Goal: Task Accomplishment & Management: Manage account settings

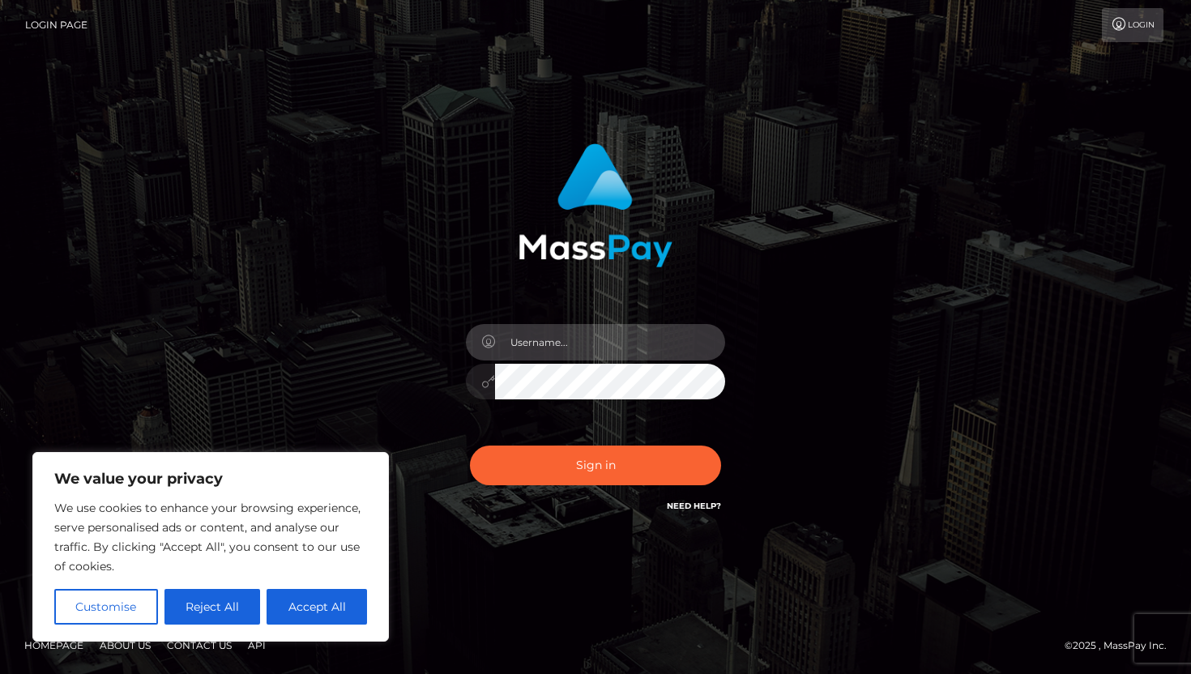
click at [614, 338] on input "text" at bounding box center [610, 342] width 230 height 36
type input "eisenko857@gmail.com"
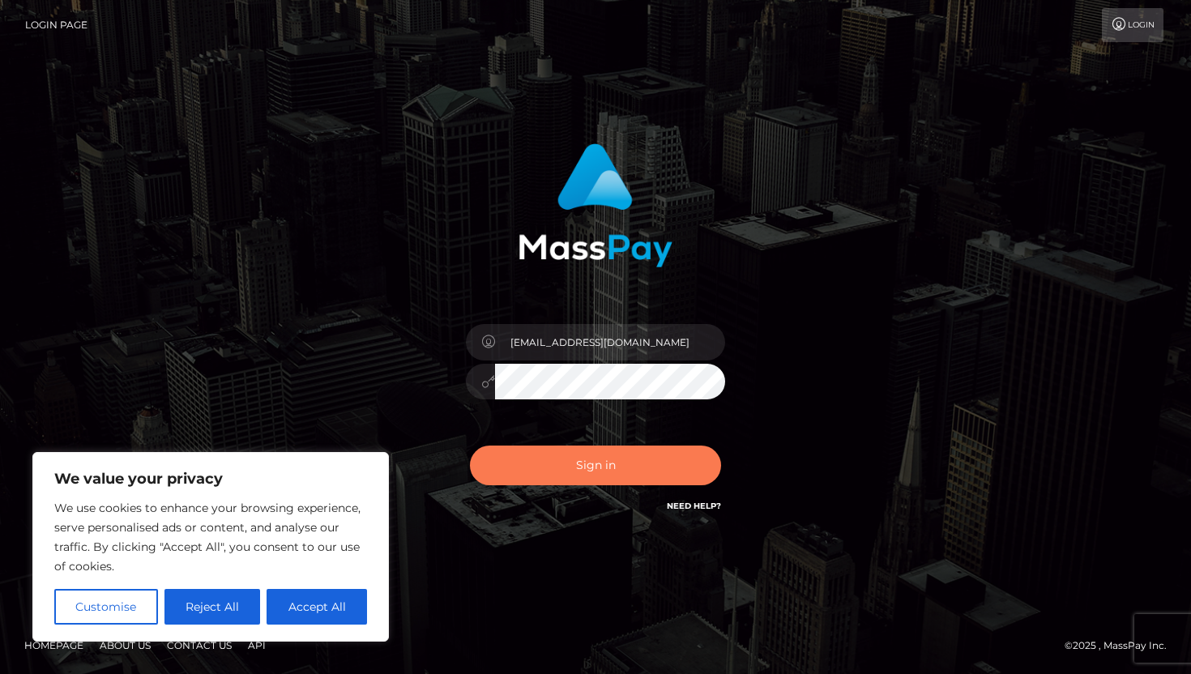
click at [576, 461] on button "Sign in" at bounding box center [595, 466] width 251 height 40
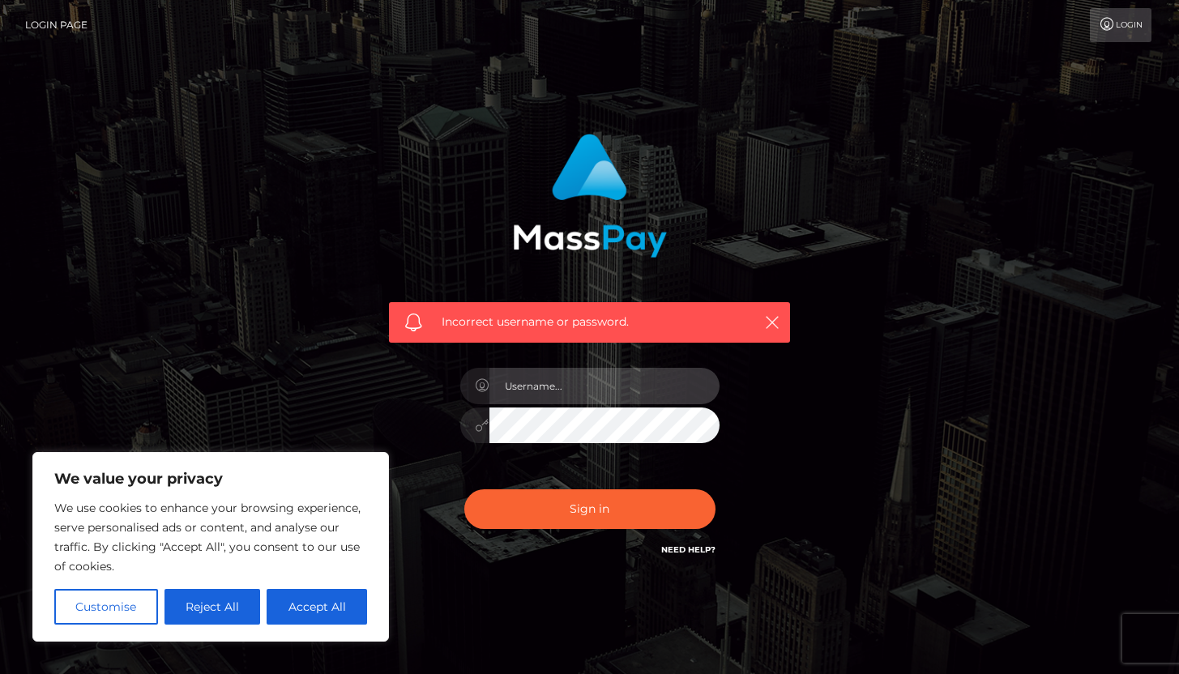
click at [586, 387] on input "text" at bounding box center [604, 386] width 230 height 36
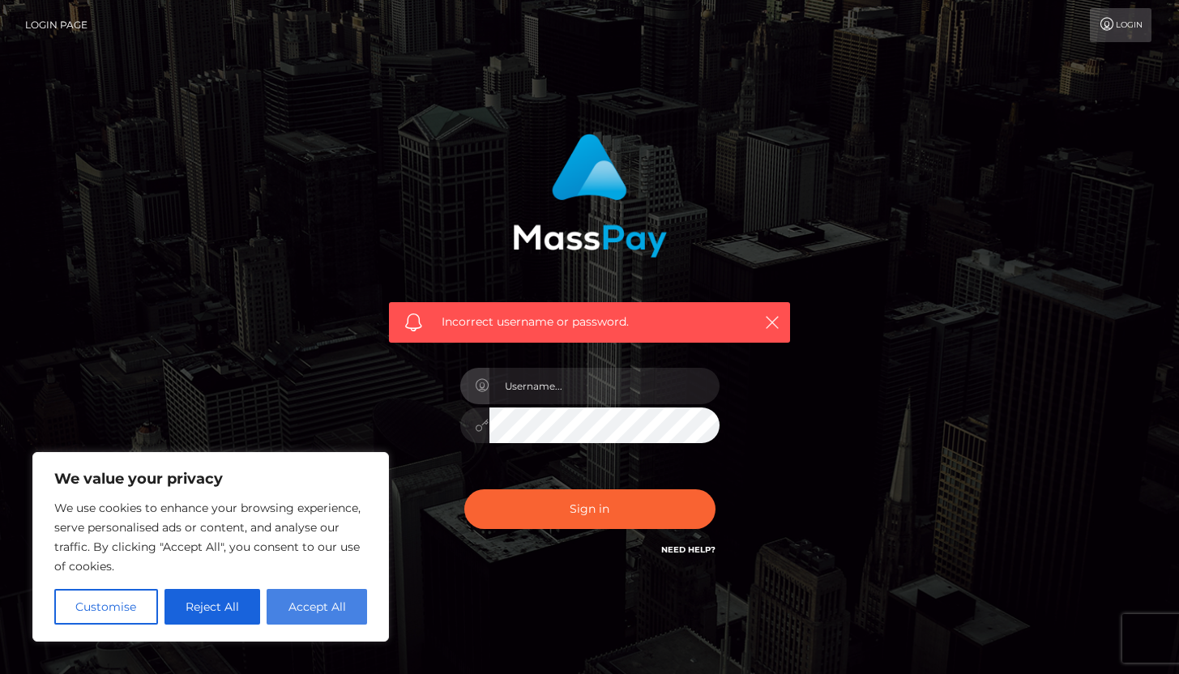
click at [333, 612] on button "Accept All" at bounding box center [317, 607] width 100 height 36
checkbox input "true"
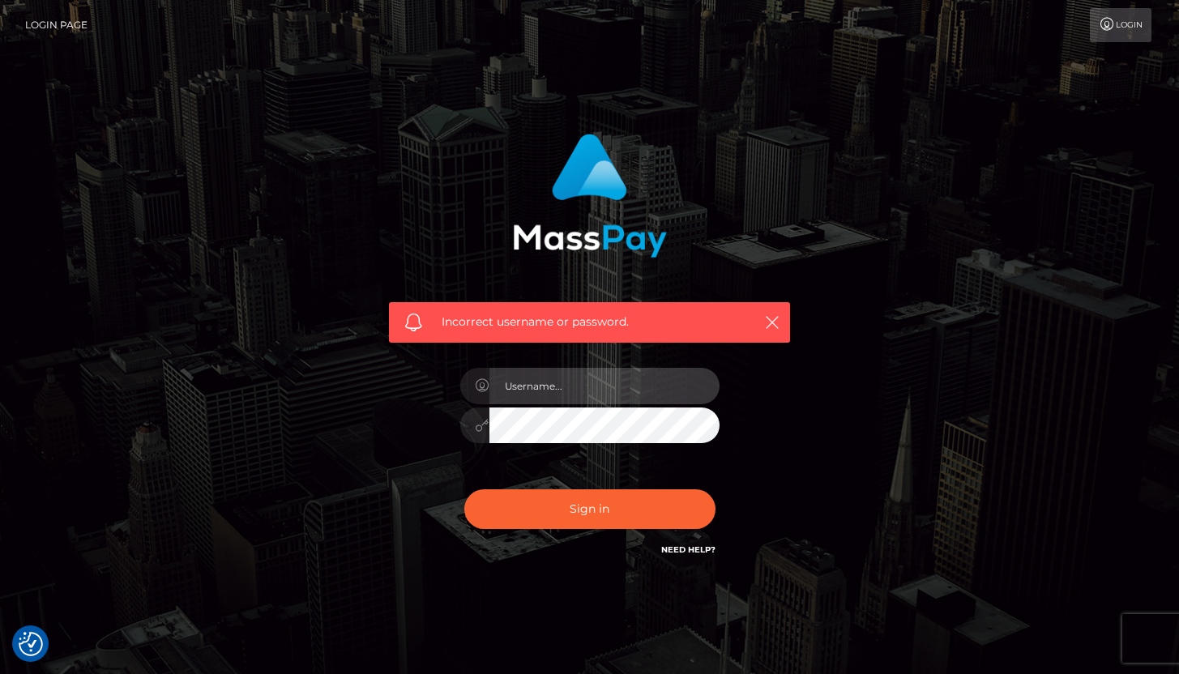
click at [507, 391] on input "text" at bounding box center [604, 386] width 230 height 36
type input "[EMAIL_ADDRESS][DOMAIN_NAME]"
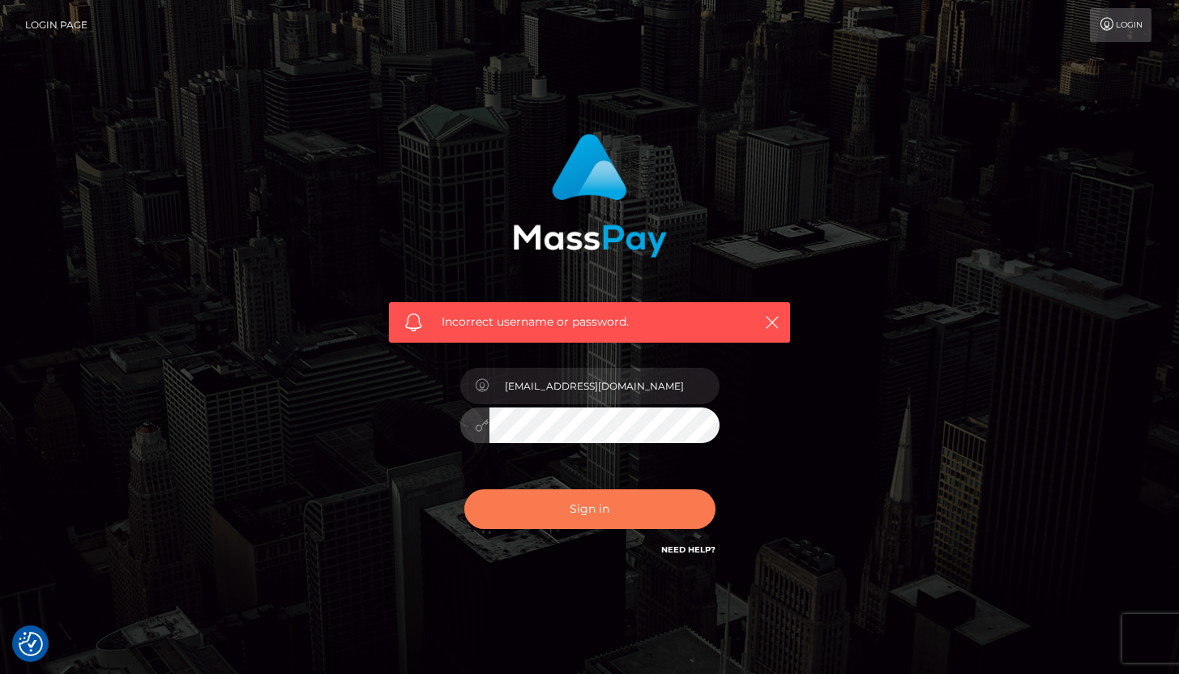
click at [518, 517] on button "Sign in" at bounding box center [589, 509] width 251 height 40
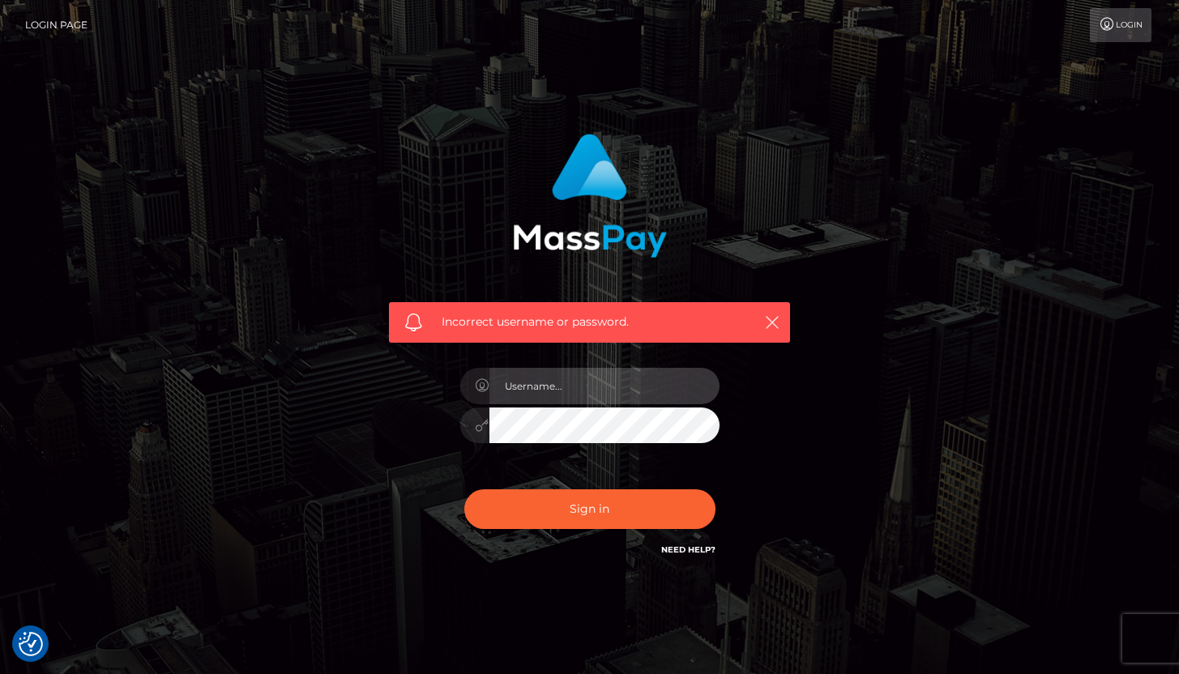
click at [539, 373] on input "text" at bounding box center [604, 386] width 230 height 36
type input "[EMAIL_ADDRESS][DOMAIN_NAME]"
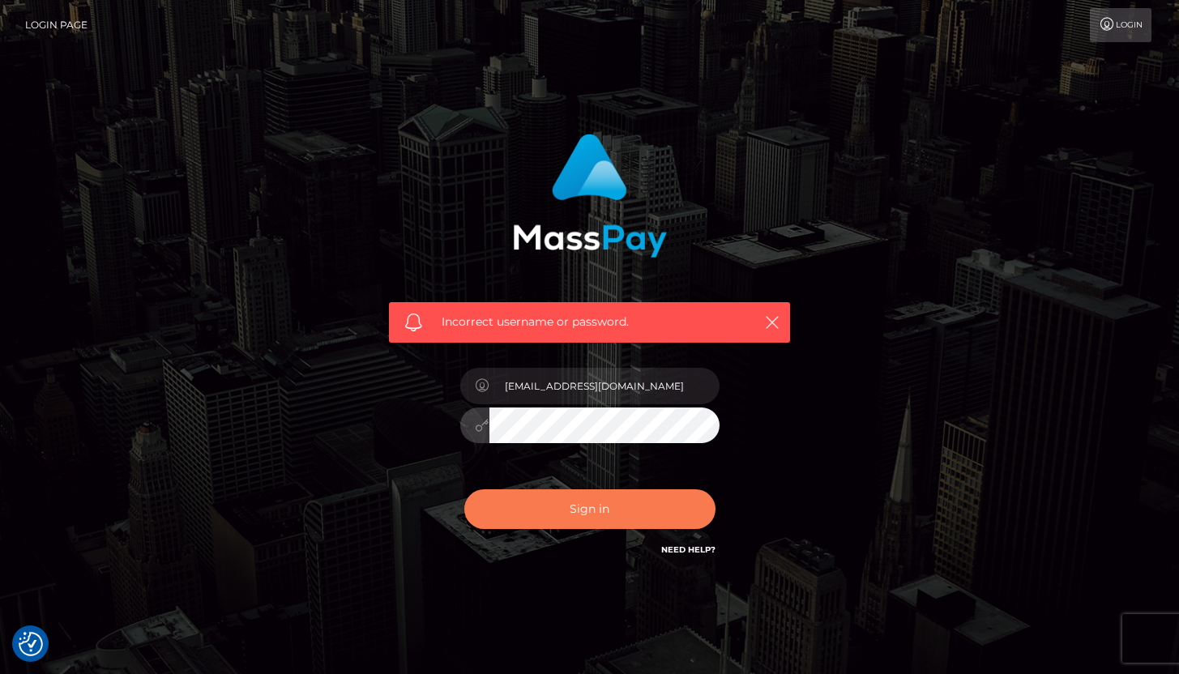
click at [538, 502] on button "Sign in" at bounding box center [589, 509] width 251 height 40
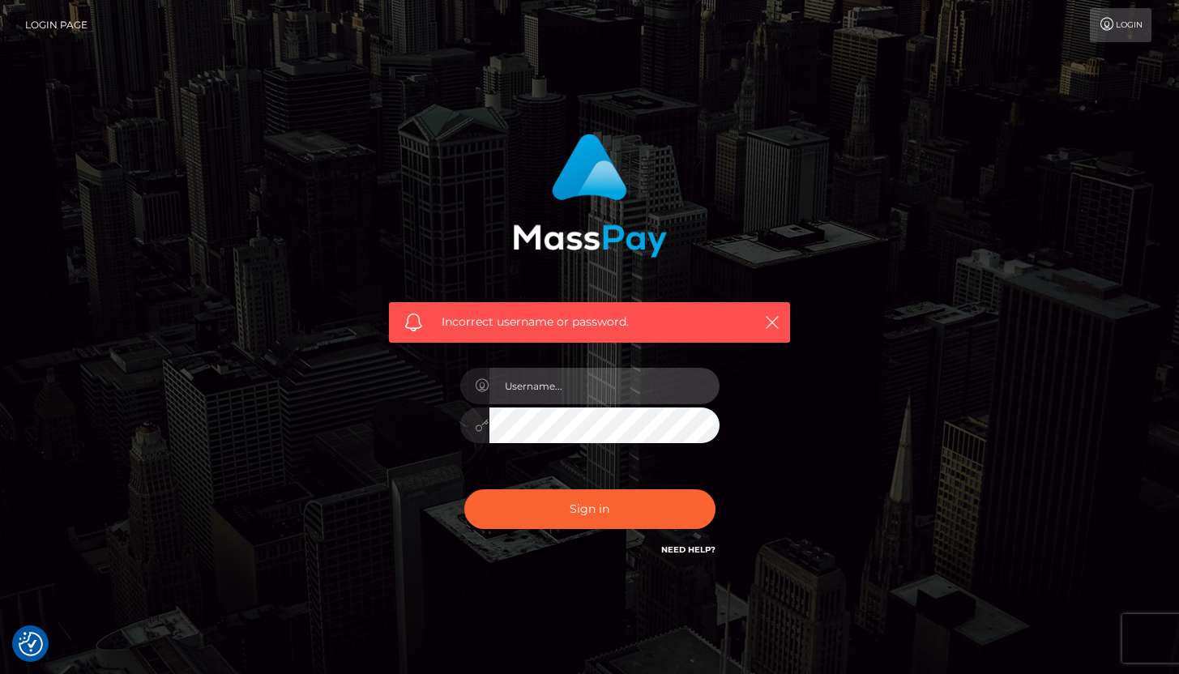
click at [563, 395] on input "text" at bounding box center [604, 386] width 230 height 36
type input "[EMAIL_ADDRESS][DOMAIN_NAME]"
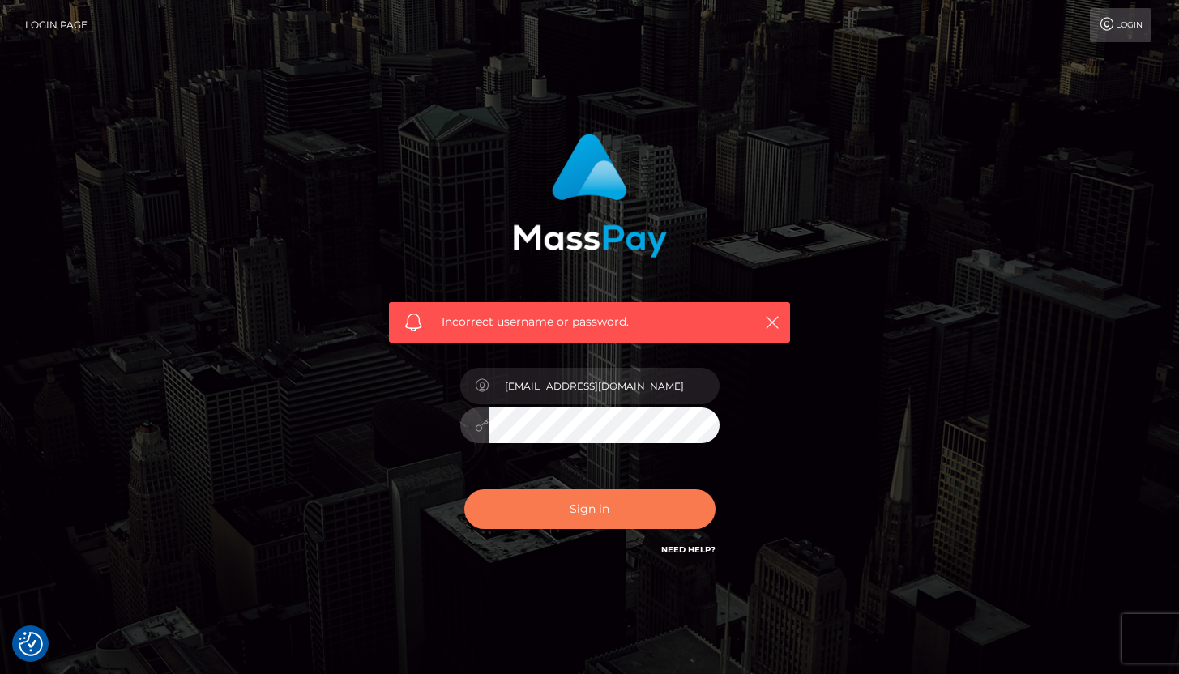
click at [527, 502] on button "Sign in" at bounding box center [589, 509] width 251 height 40
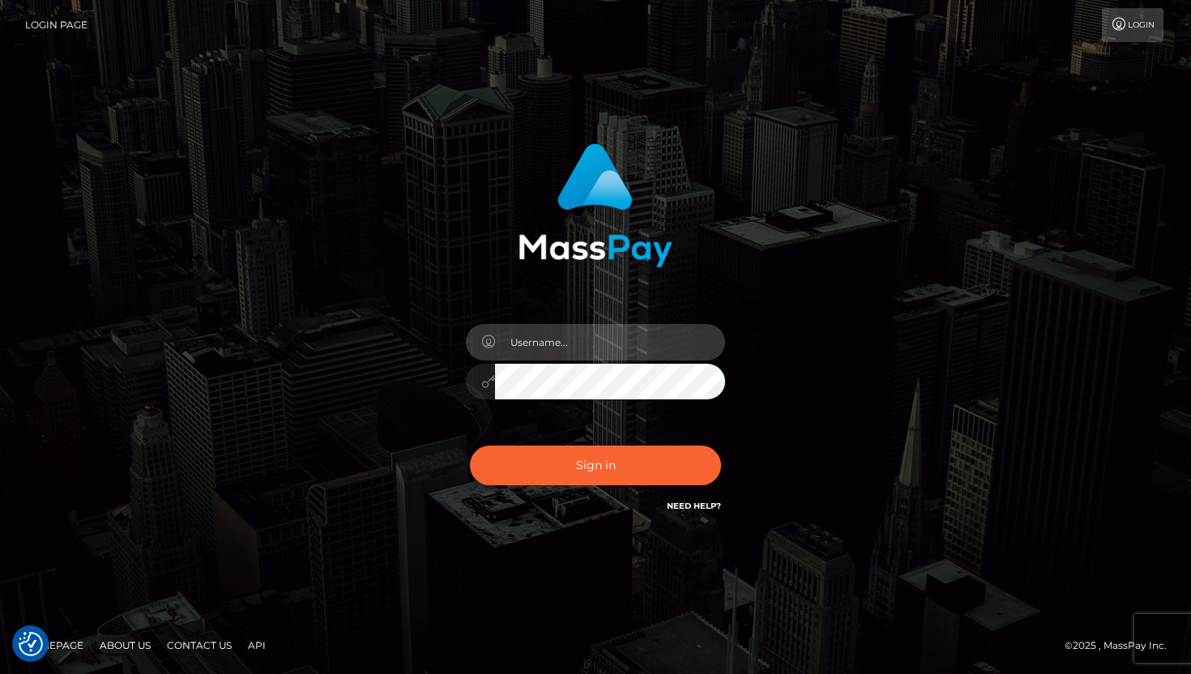
click at [566, 349] on input "text" at bounding box center [610, 342] width 230 height 36
type input "[EMAIL_ADDRESS][DOMAIN_NAME]"
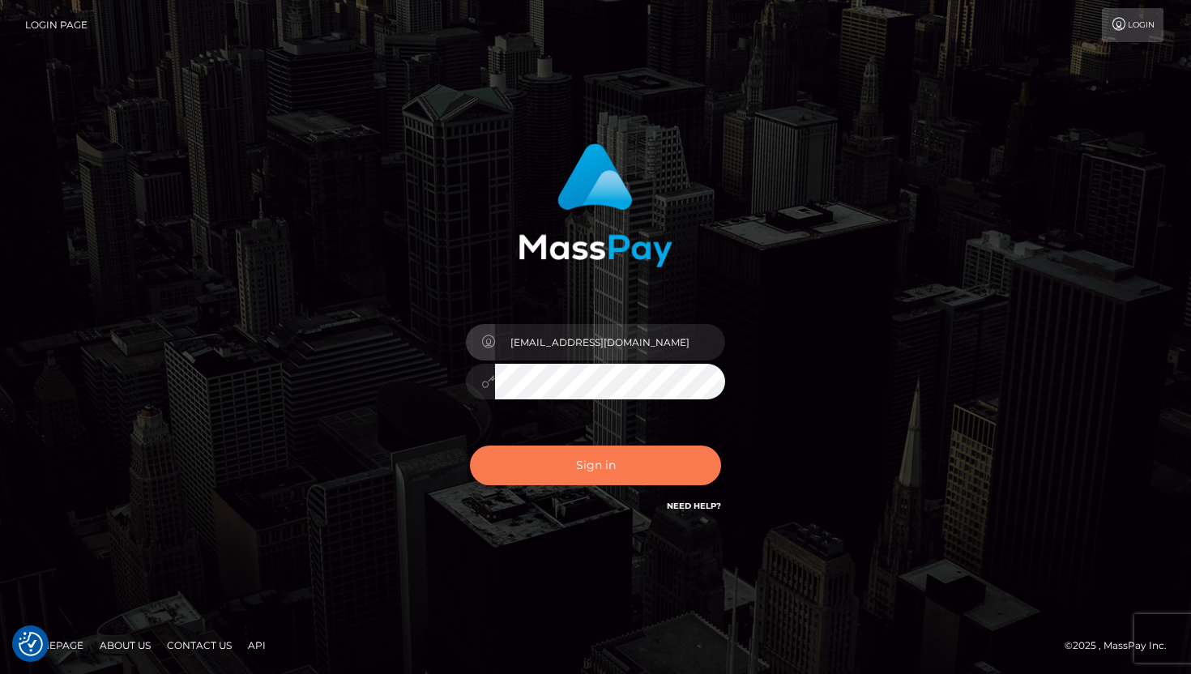
click at [574, 466] on button "Sign in" at bounding box center [595, 466] width 251 height 40
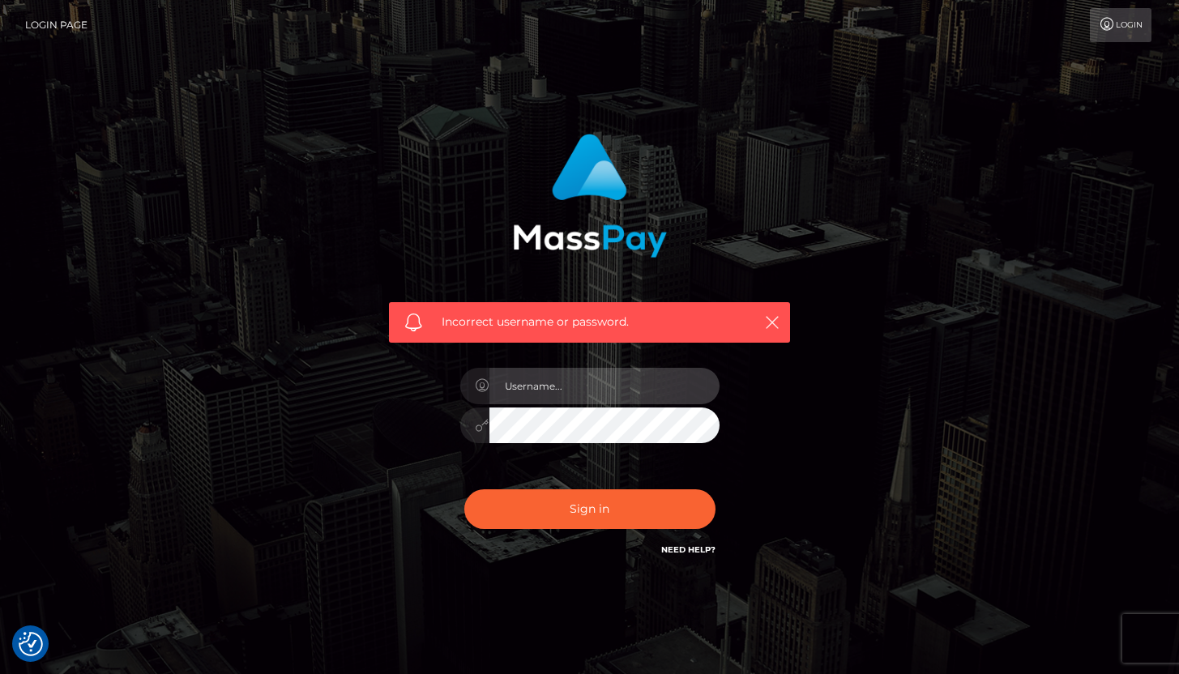
click at [572, 380] on input "text" at bounding box center [604, 386] width 230 height 36
type input "E"
click at [531, 393] on input "ei" at bounding box center [604, 386] width 230 height 36
type input "eisenko857@gmail.com"
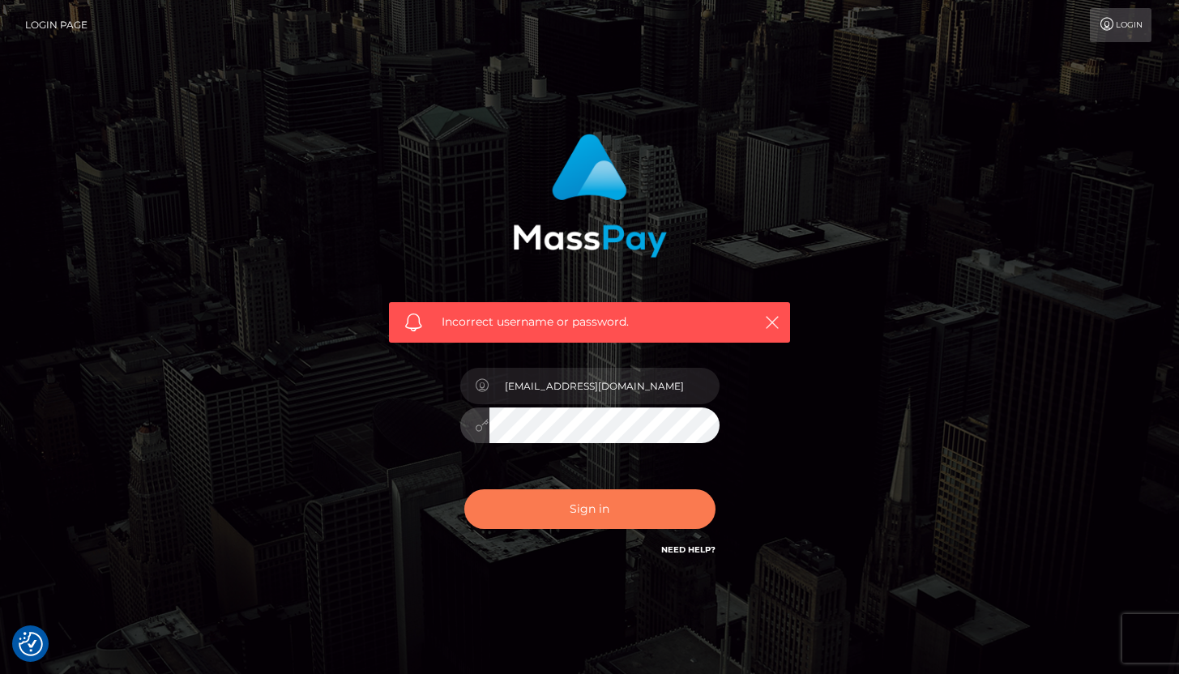
click at [527, 507] on button "Sign in" at bounding box center [589, 509] width 251 height 40
click at [1133, 19] on link "Login" at bounding box center [1121, 25] width 62 height 34
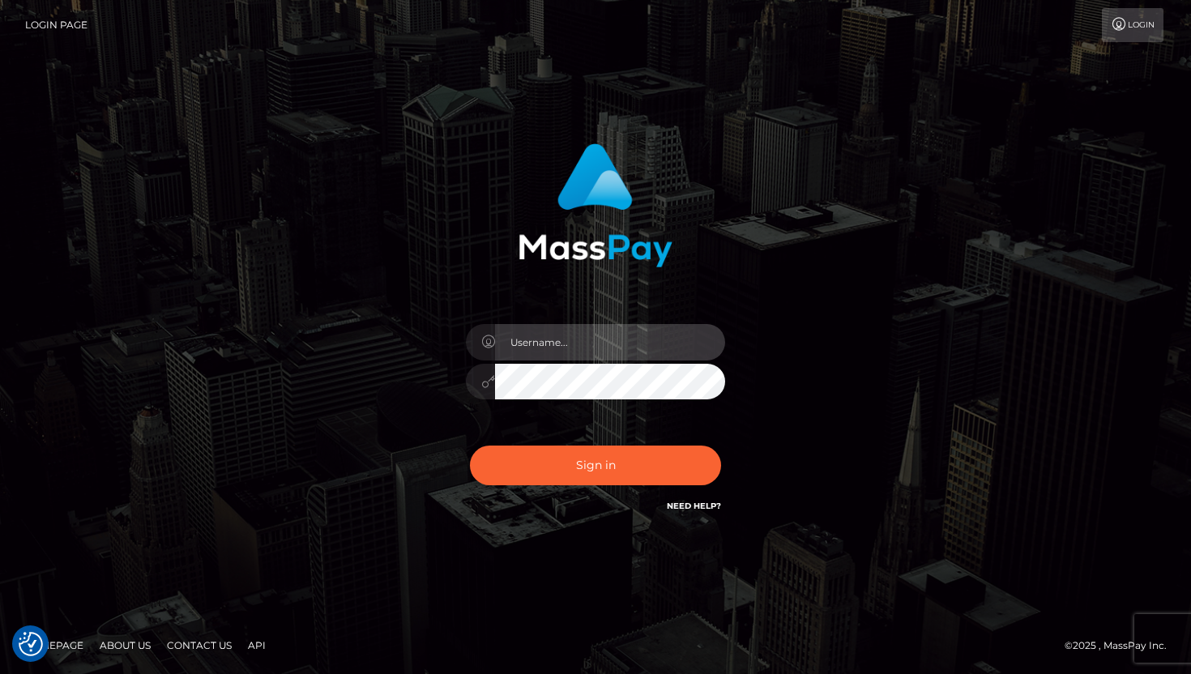
click at [570, 356] on input "text" at bounding box center [610, 342] width 230 height 36
type input "E"
type input "[EMAIL_ADDRESS][DOMAIN_NAME]"
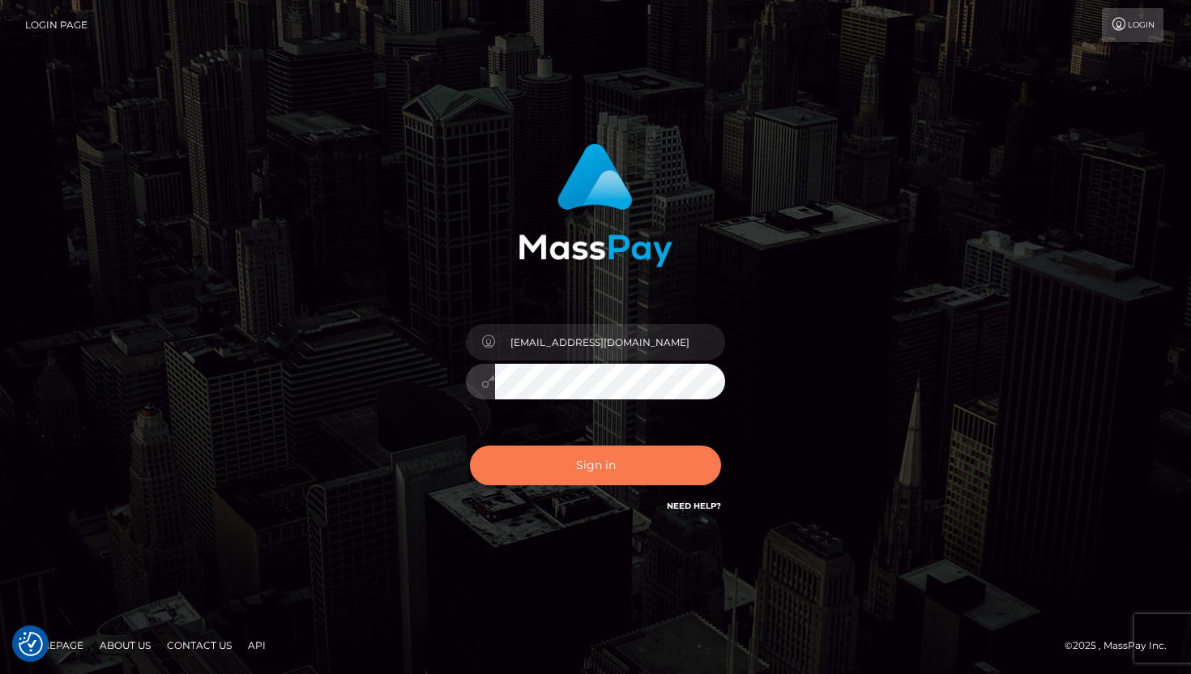
click at [642, 476] on button "Sign in" at bounding box center [595, 466] width 251 height 40
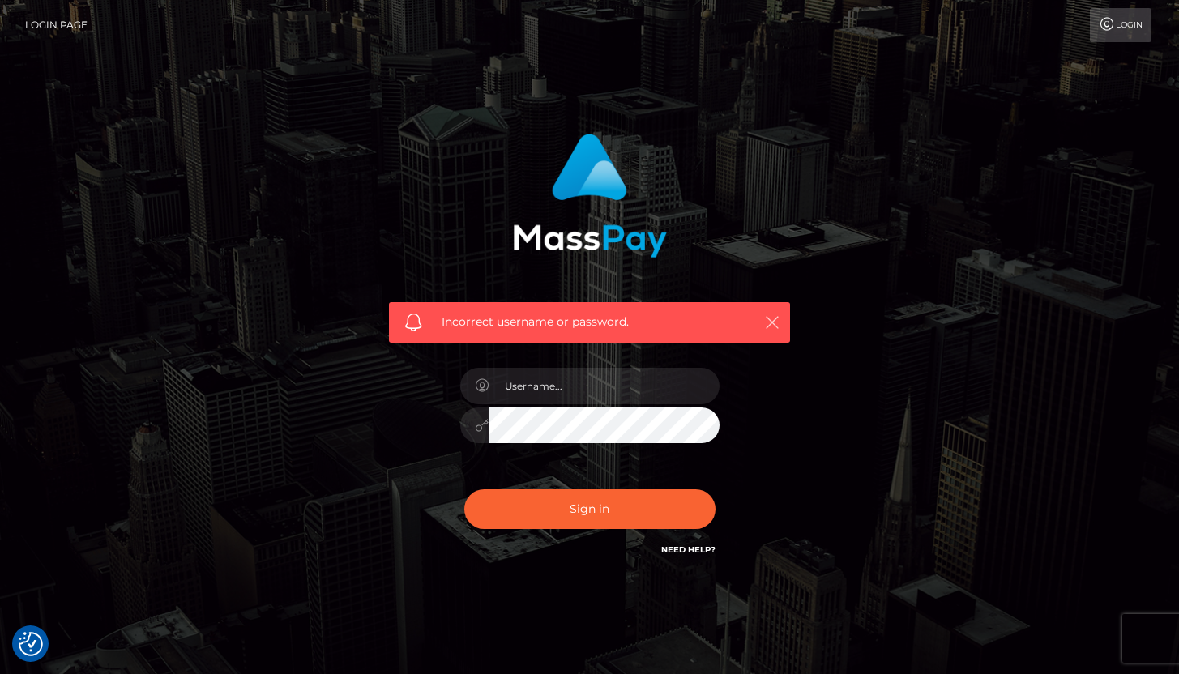
click at [772, 328] on icon "button" at bounding box center [772, 322] width 16 height 16
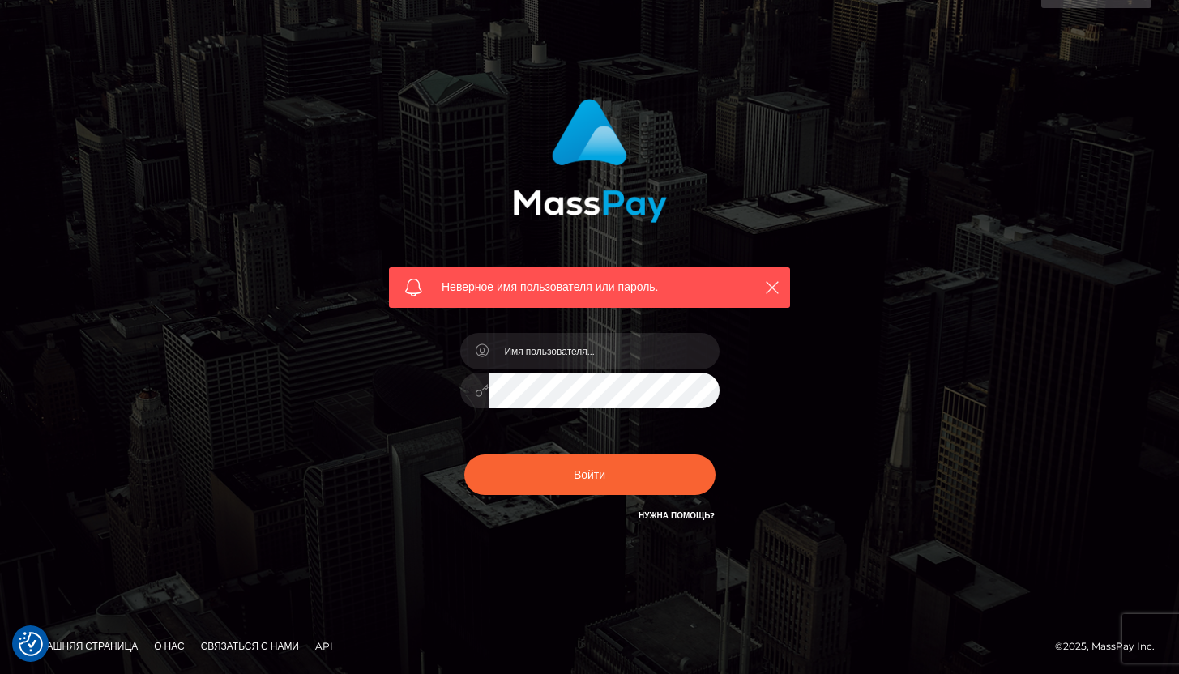
scroll to position [36, 0]
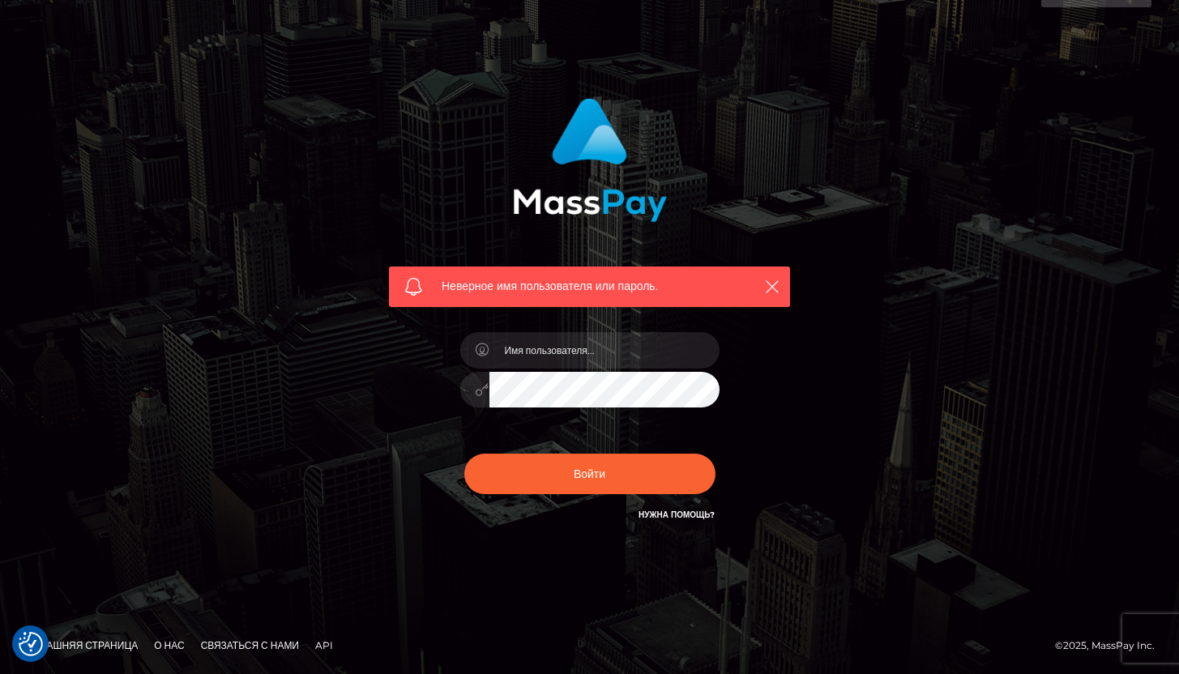
click at [675, 512] on font "Нужна помощь?" at bounding box center [676, 515] width 76 height 11
click at [587, 352] on input "text" at bounding box center [604, 350] width 230 height 36
click at [573, 345] on input "text" at bounding box center [604, 350] width 230 height 36
click at [602, 352] on input "text" at bounding box center [604, 350] width 230 height 36
type input "e"
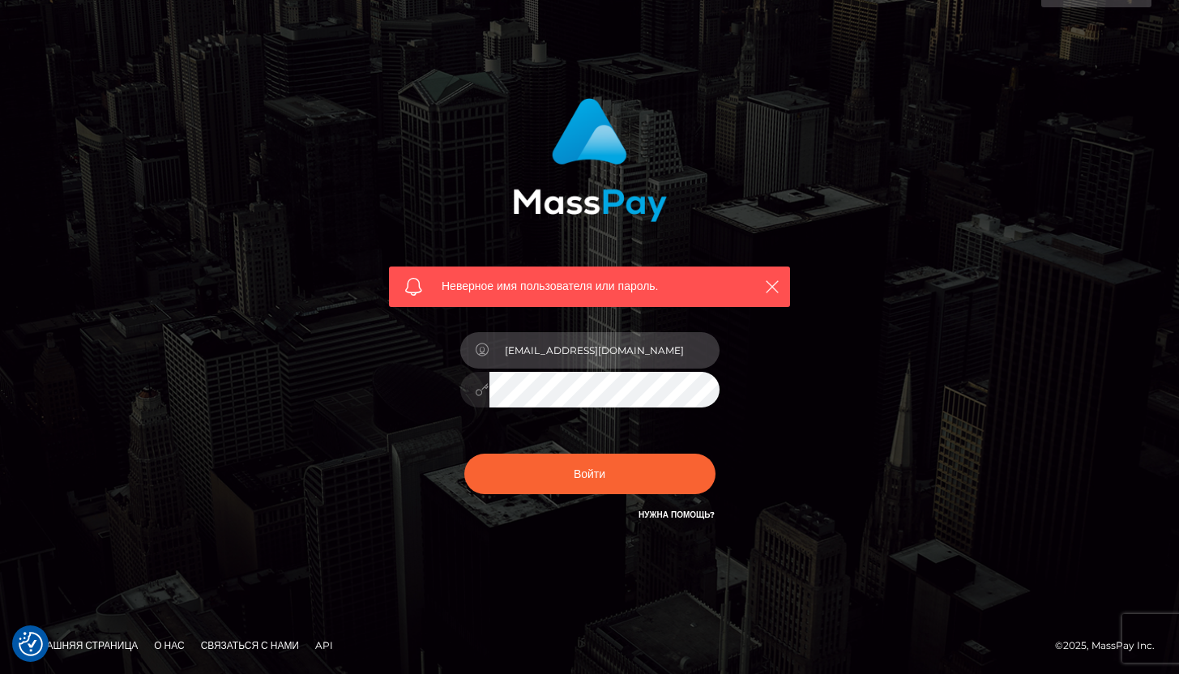
type input "eisenko857@gmail.com"
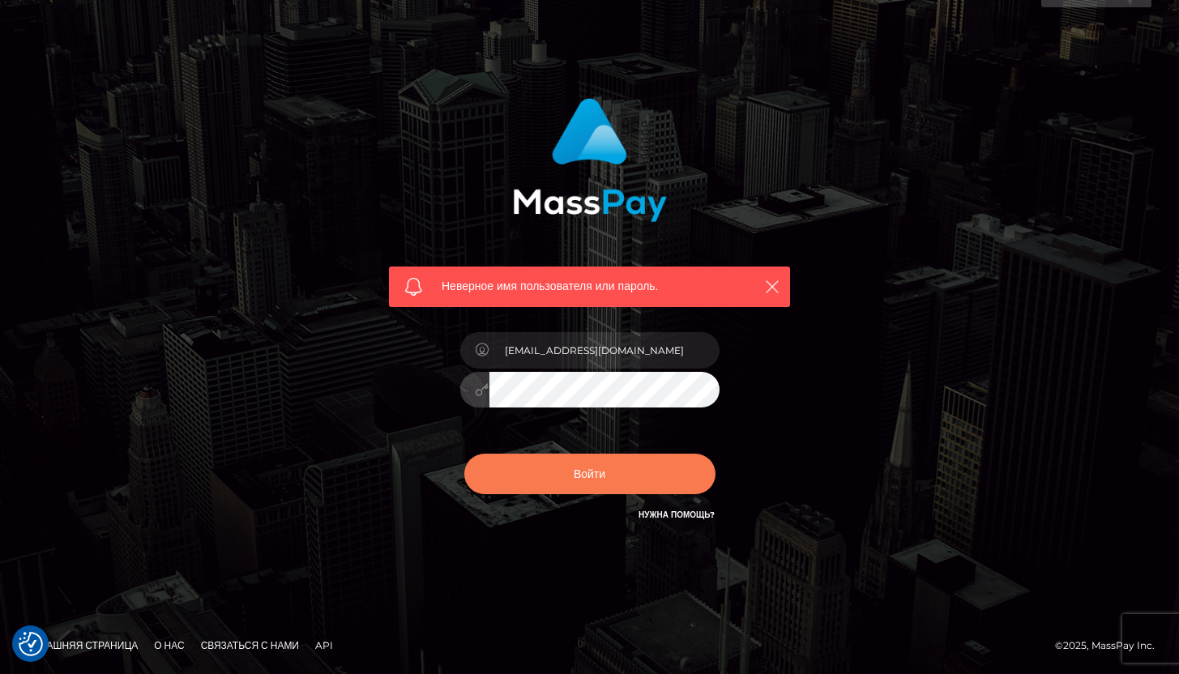
click at [530, 484] on button "Войти" at bounding box center [589, 474] width 251 height 41
